Goal: Find specific page/section: Find specific page/section

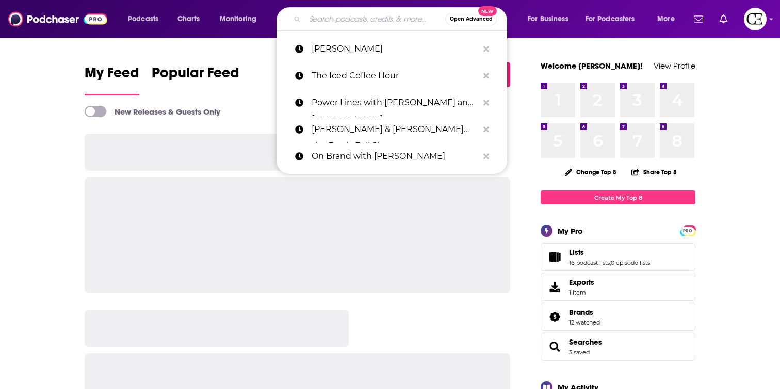
click at [358, 17] on input "Search podcasts, credits, & more..." at bounding box center [375, 19] width 140 height 17
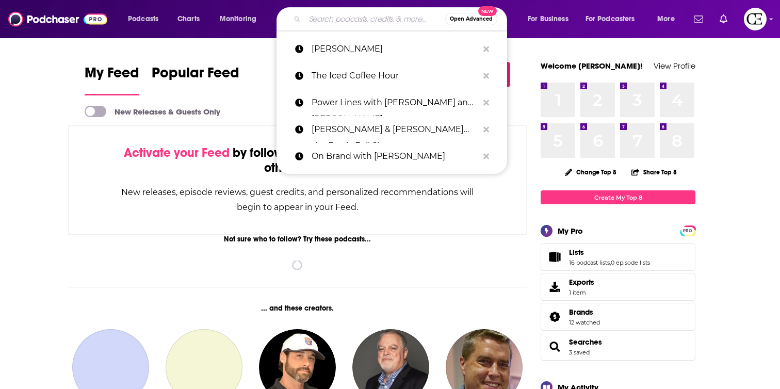
paste input "[PERSON_NAME] and Crew"
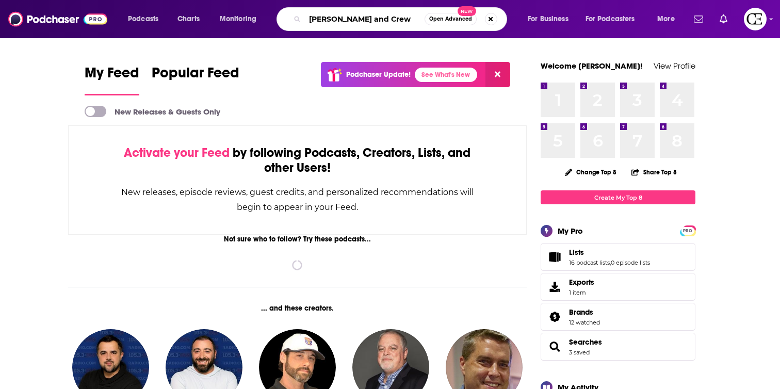
type input "[PERSON_NAME] and Crew"
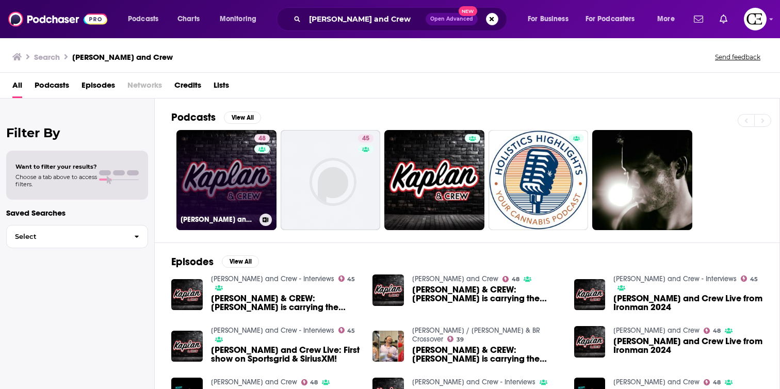
click at [211, 179] on link "48 [PERSON_NAME] and Crew" at bounding box center [226, 180] width 100 height 100
